Goal: Navigation & Orientation: Find specific page/section

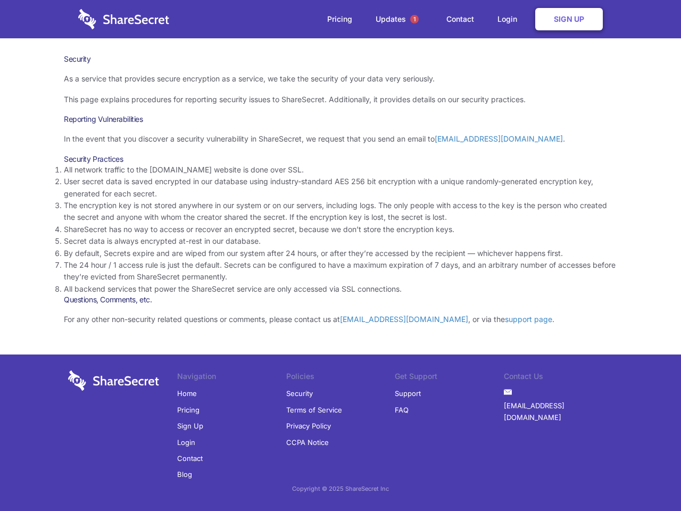
click at [341, 255] on li "By default, Secrets expire and are wiped from our system after 24 hours, or aft…" at bounding box center [341, 253] width 554 height 12
click at [415, 19] on span "1" at bounding box center [414, 19] width 9 height 9
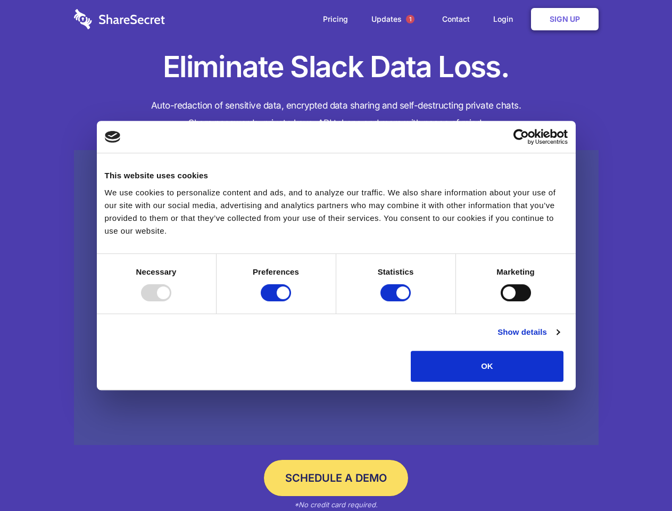
click at [171, 301] on div at bounding box center [156, 292] width 30 height 17
click at [291, 301] on input "Preferences" at bounding box center [276, 292] width 30 height 17
checkbox input "false"
click at [397, 301] on input "Statistics" at bounding box center [396, 292] width 30 height 17
checkbox input "false"
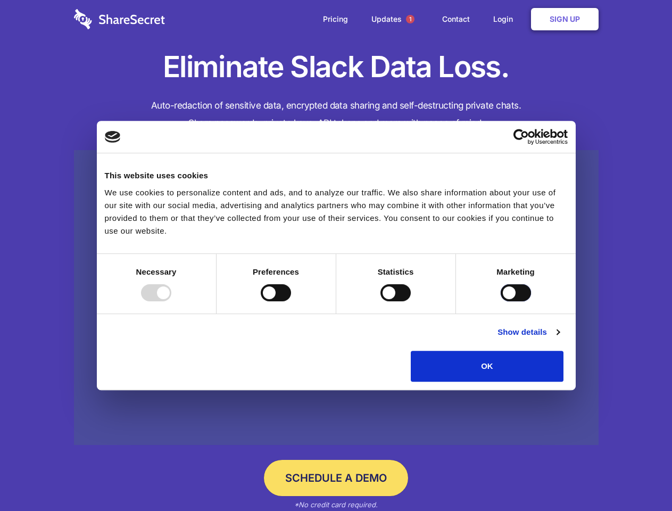
click at [501, 301] on input "Marketing" at bounding box center [516, 292] width 30 height 17
checkbox input "true"
click at [559, 338] on link "Show details" at bounding box center [529, 332] width 62 height 13
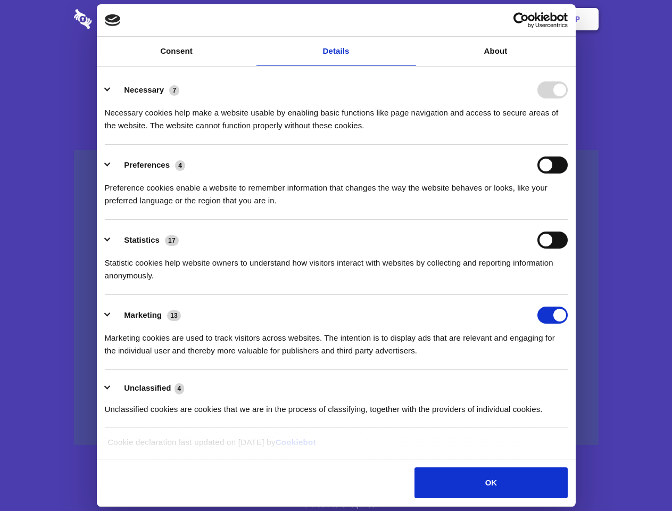
click at [568, 282] on div "Statistic cookies help website owners to understand how visitors interact with …" at bounding box center [336, 266] width 463 height 34
click at [410, 19] on span "1" at bounding box center [410, 19] width 9 height 9
